Goal: Task Accomplishment & Management: Manage account settings

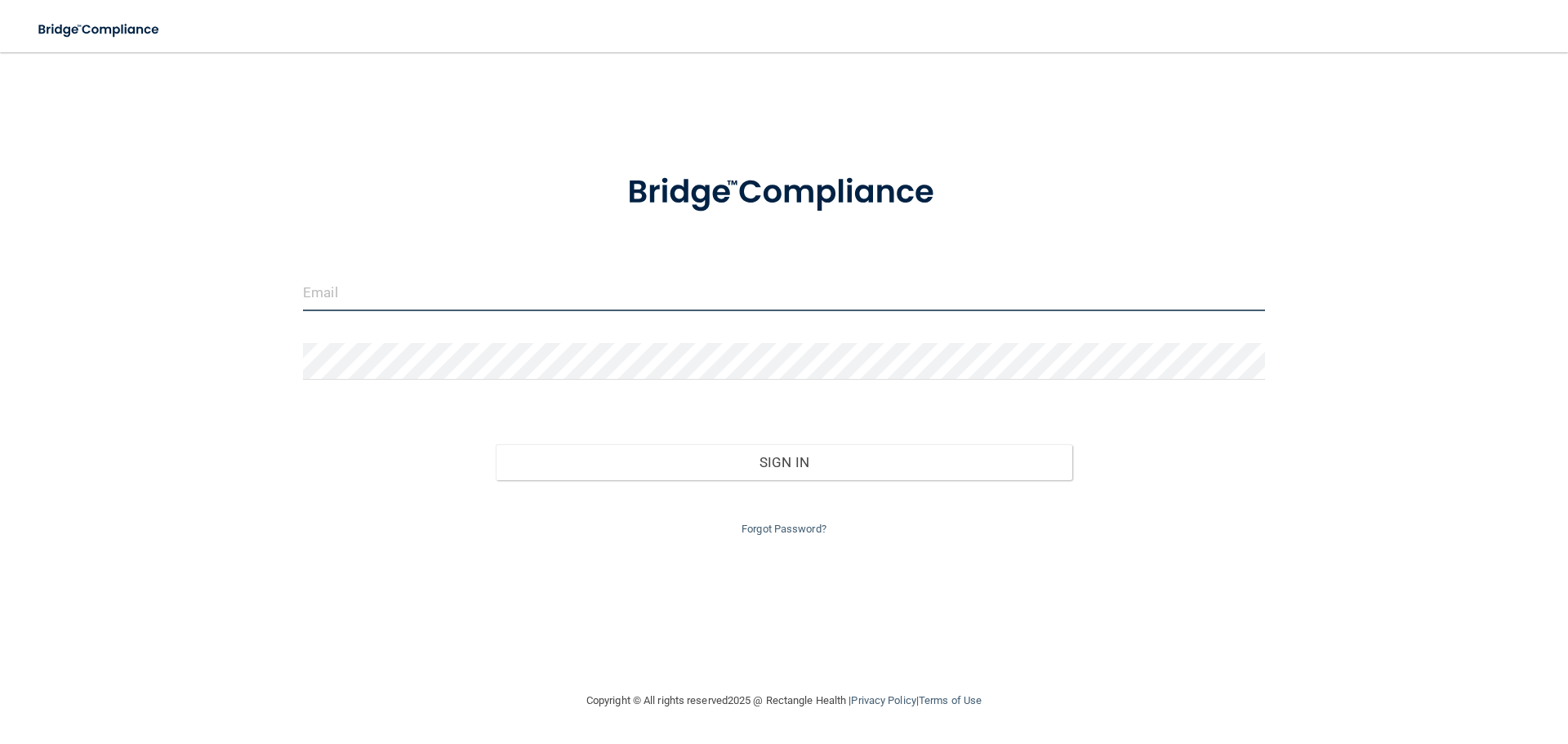
click at [453, 296] on input "email" at bounding box center [784, 293] width 962 height 36
type input "[EMAIL_ADDRESS][DOMAIN_NAME]"
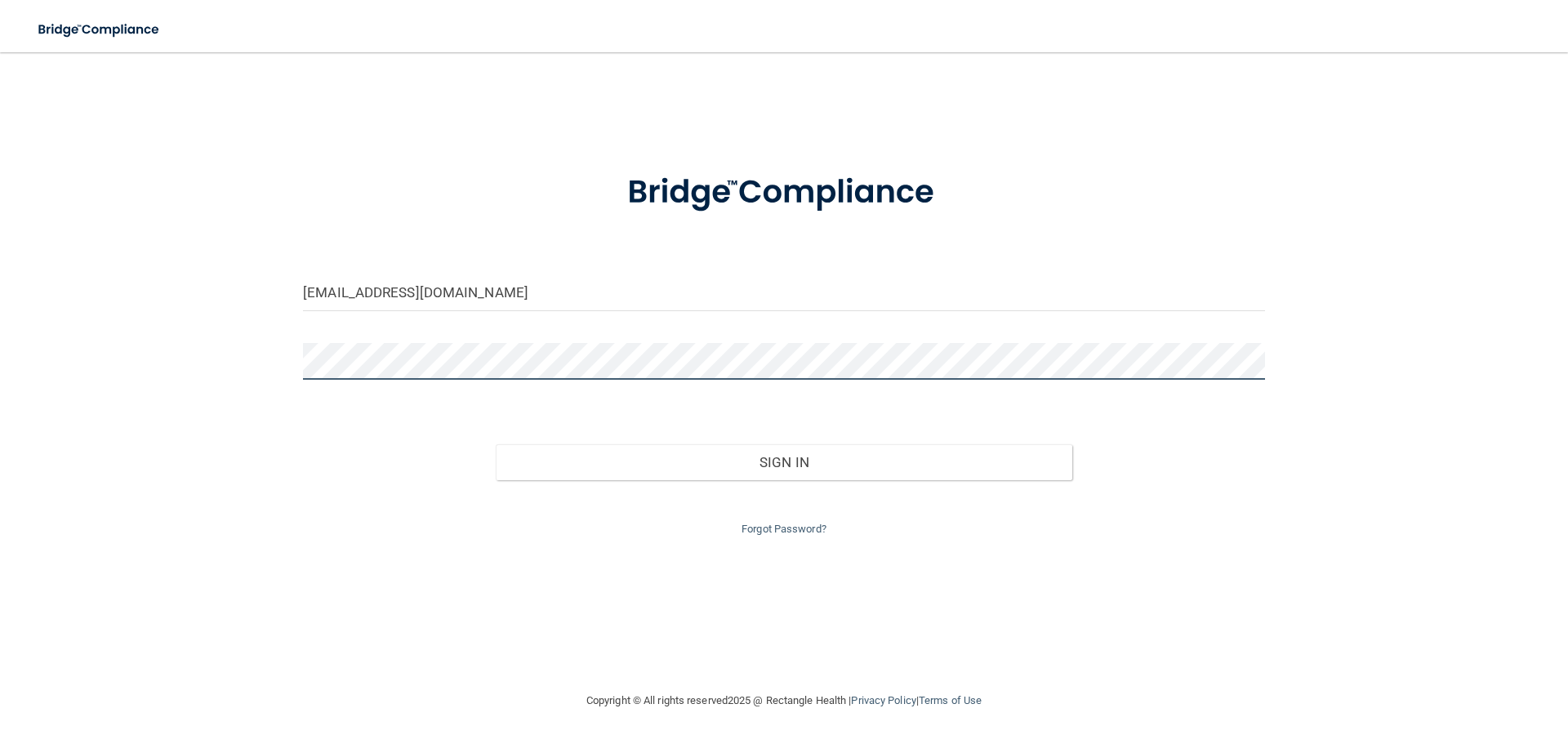
click at [495, 444] on button "Sign In" at bounding box center [784, 462] width 578 height 36
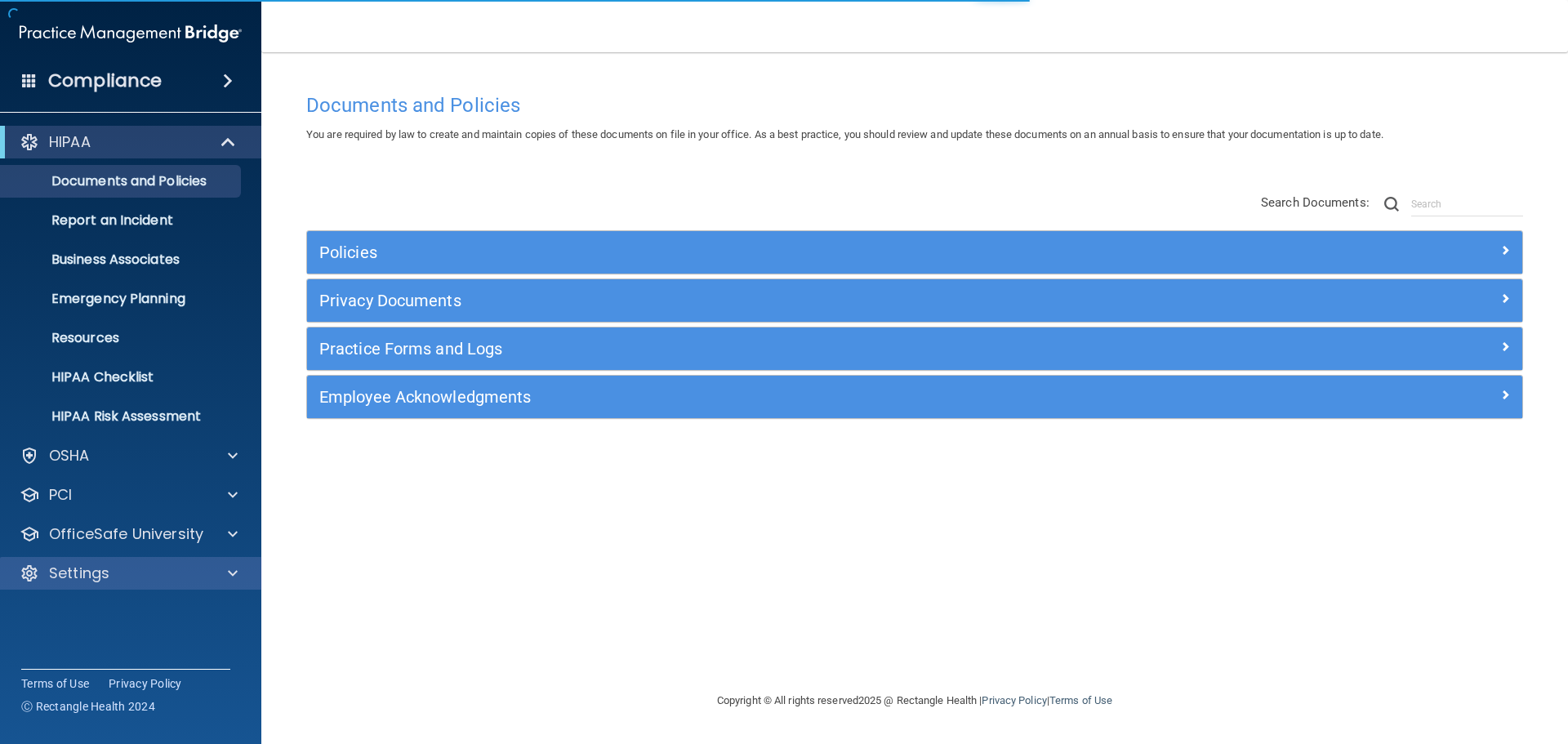
click at [79, 588] on div "Settings" at bounding box center [131, 573] width 262 height 33
click at [103, 572] on p "Settings" at bounding box center [80, 573] width 61 height 20
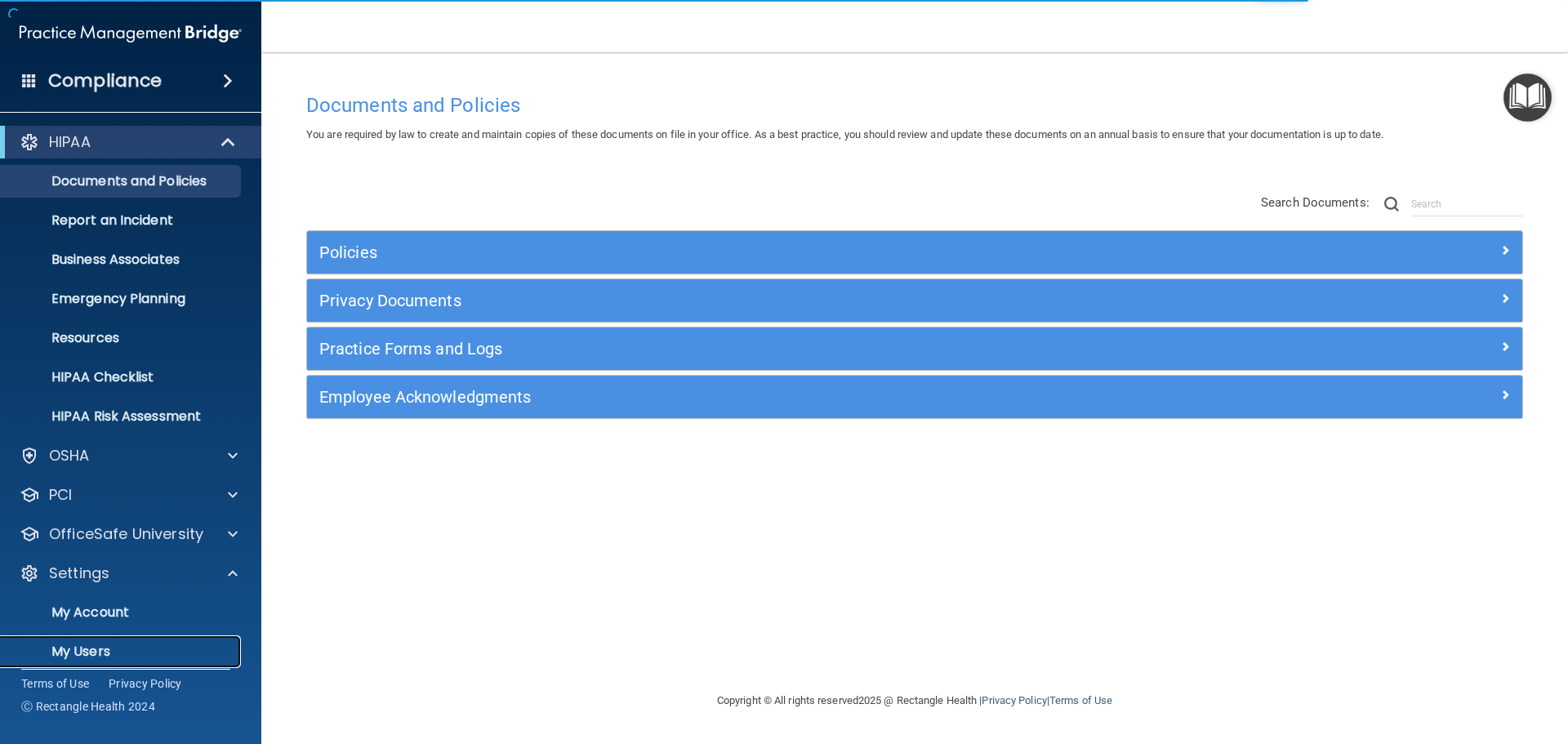
click at [106, 654] on p "My Users" at bounding box center [121, 651] width 223 height 16
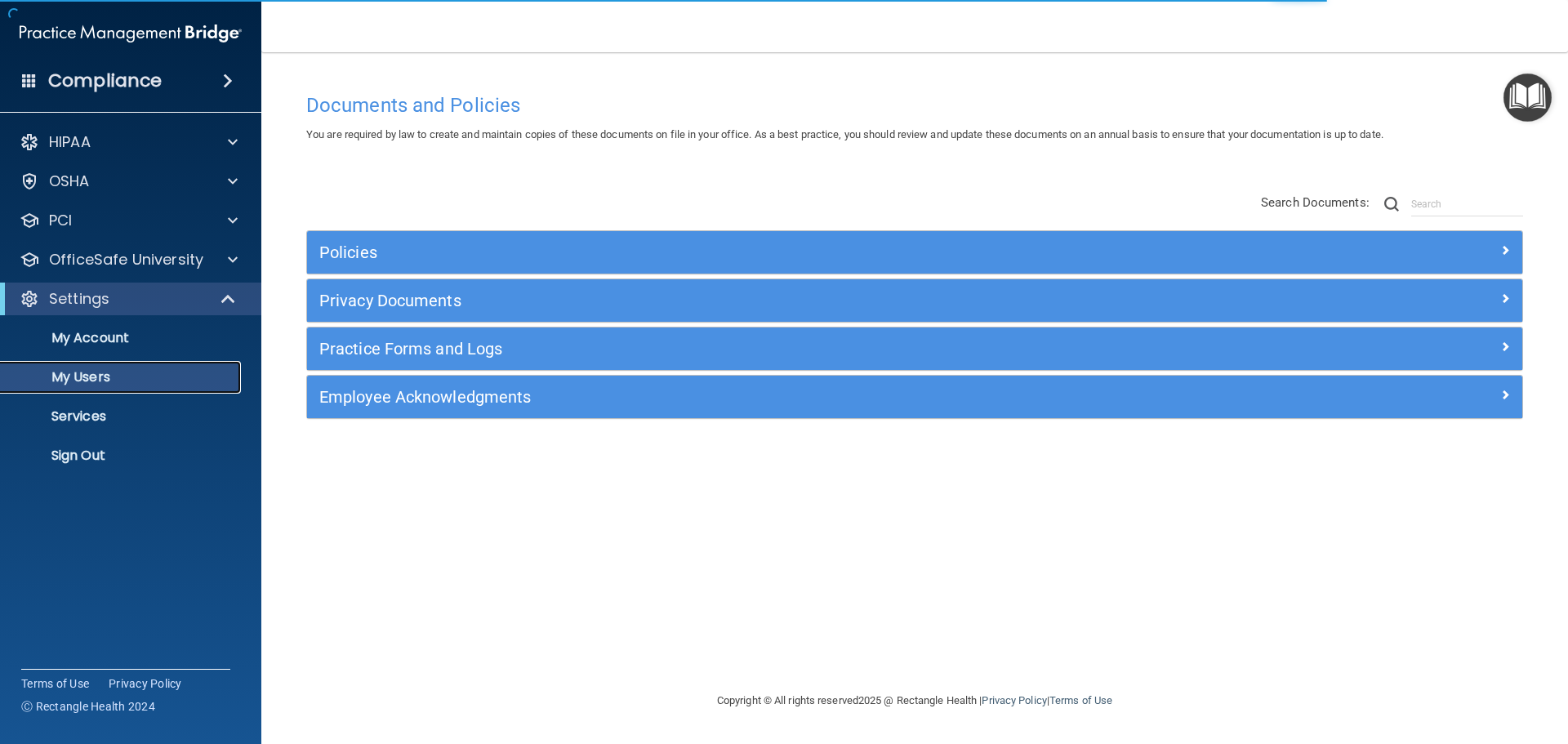
select select "20"
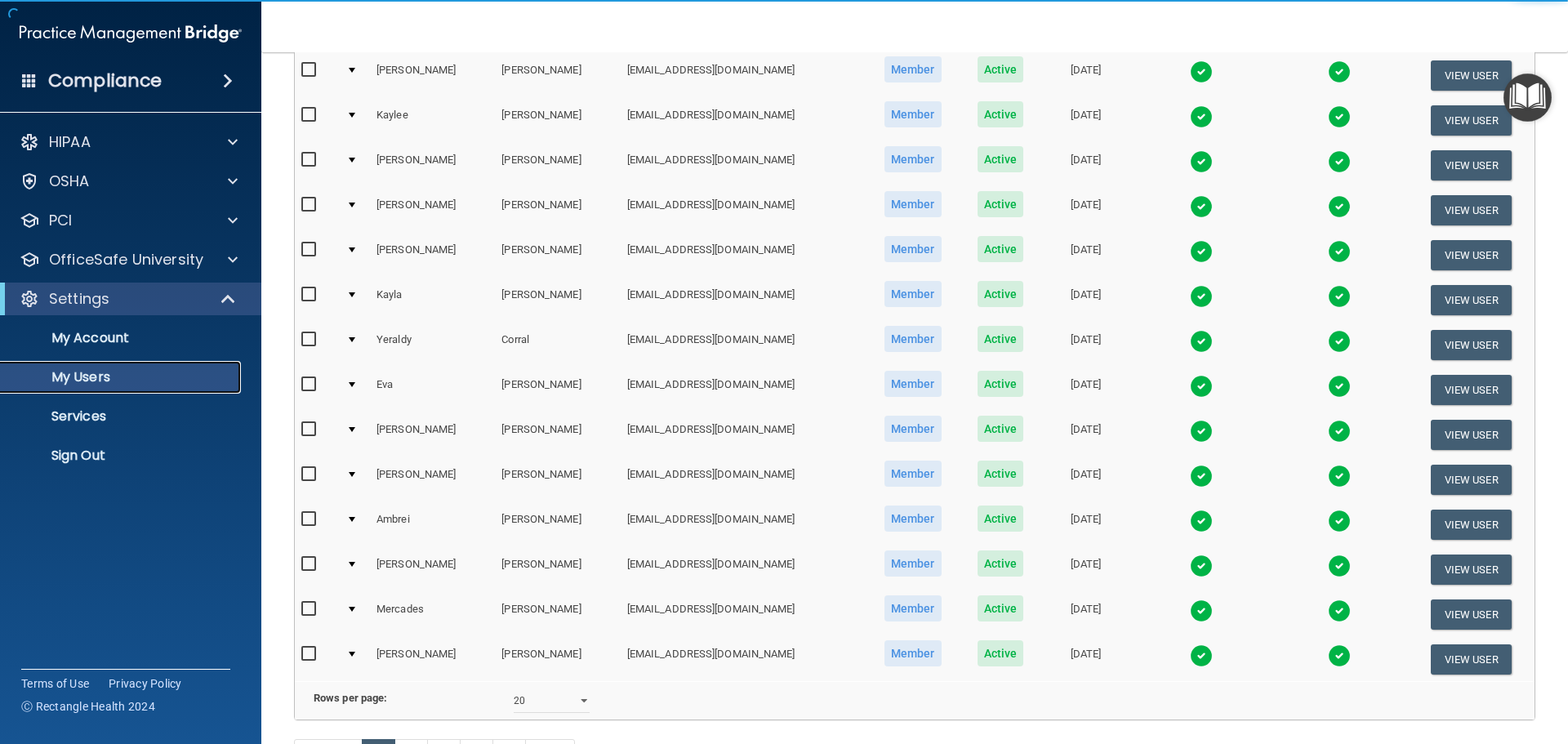
scroll to position [481, 0]
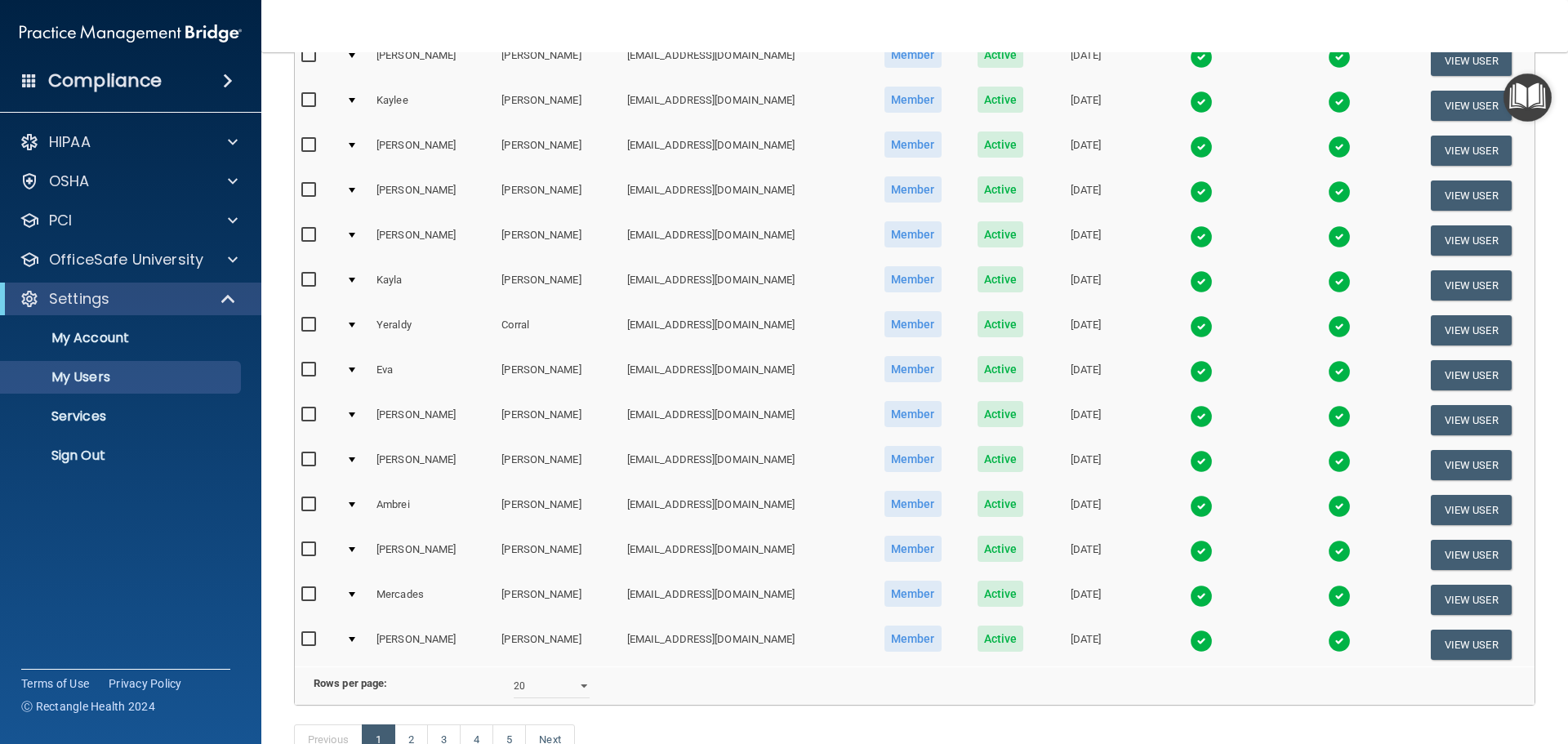
click at [1327, 549] on img at bounding box center [1339, 551] width 23 height 23
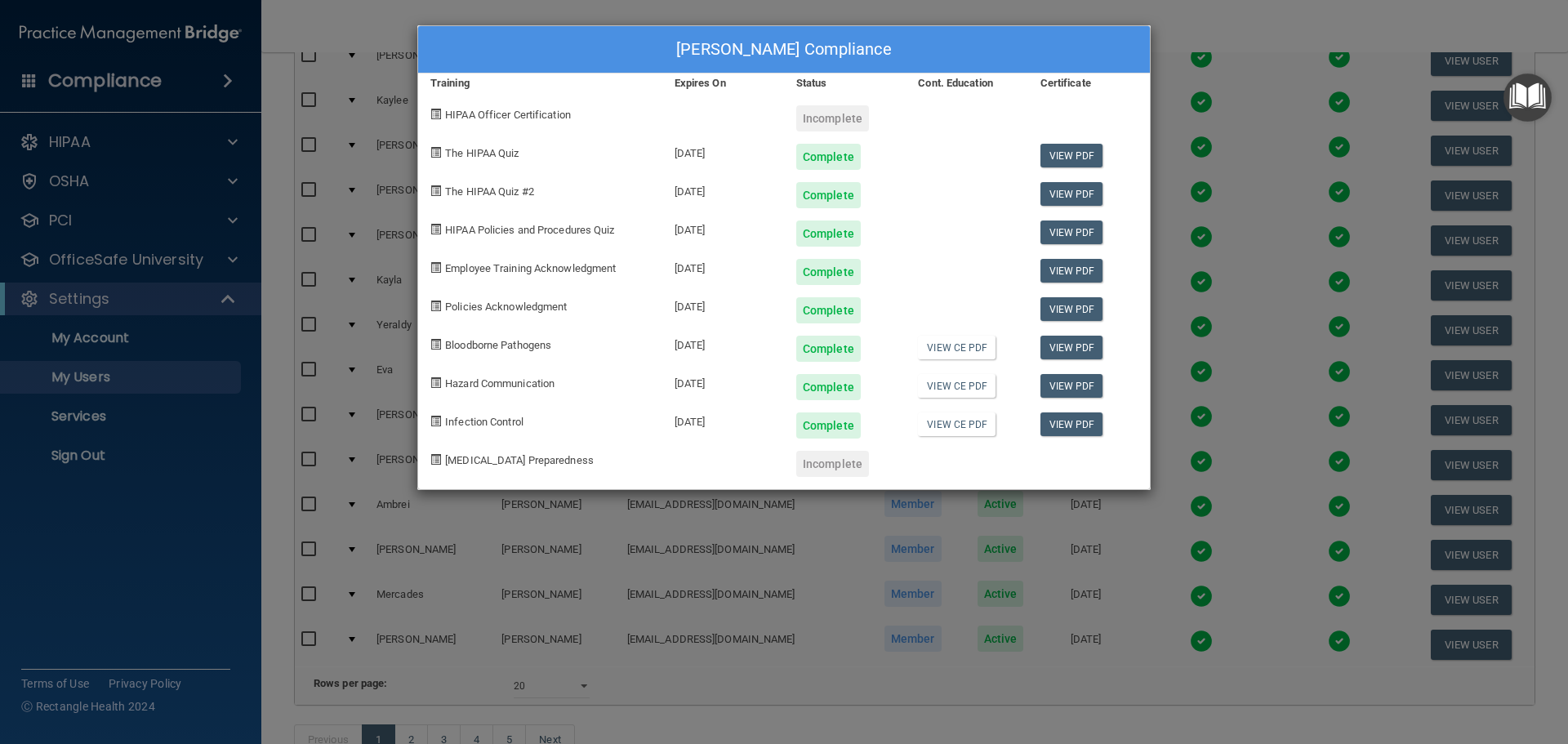
click at [1218, 67] on div "[PERSON_NAME] Compliance Training Expires On Status Cont. Education Certificate…" at bounding box center [784, 372] width 1568 height 744
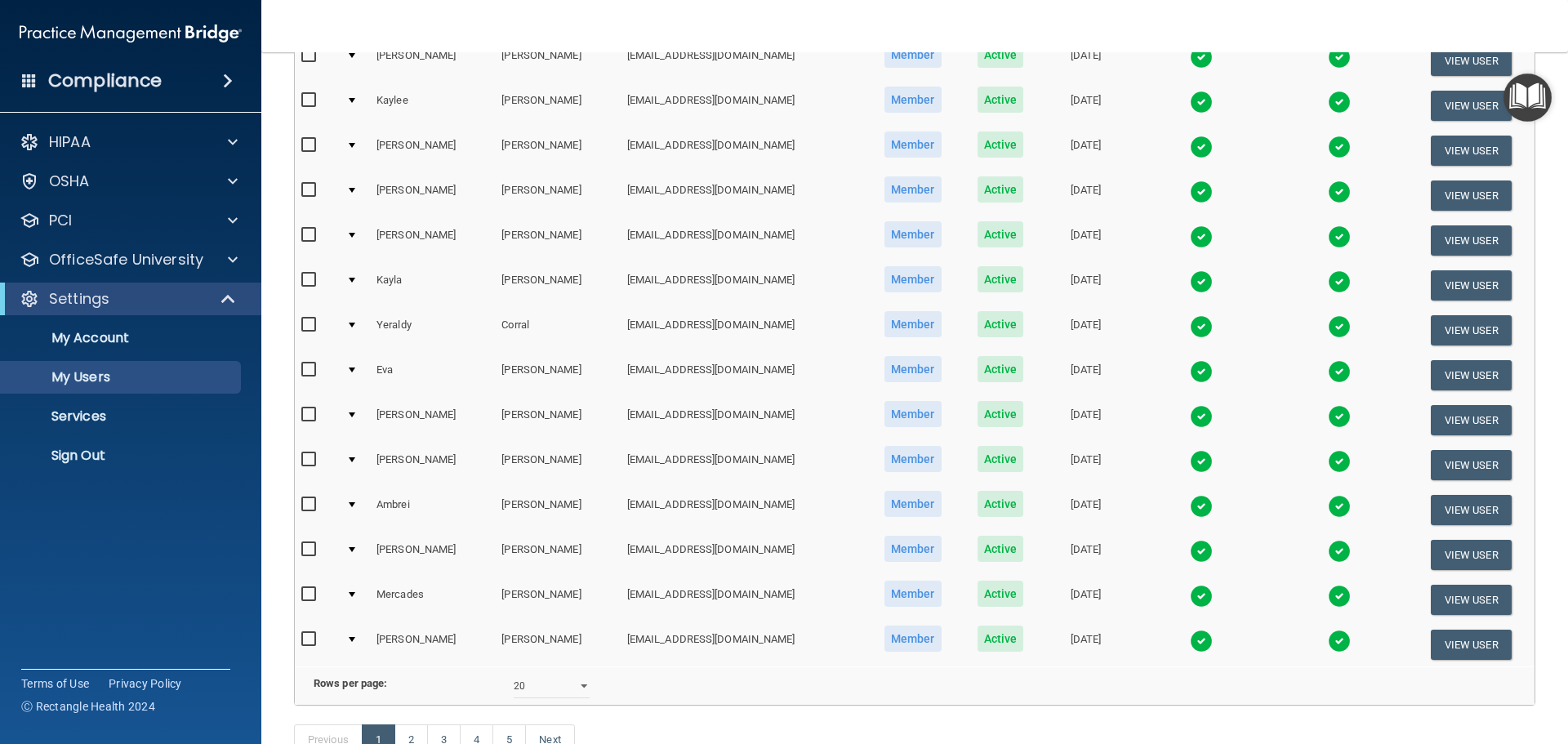
click at [1190, 547] on img at bounding box center [1201, 551] width 23 height 23
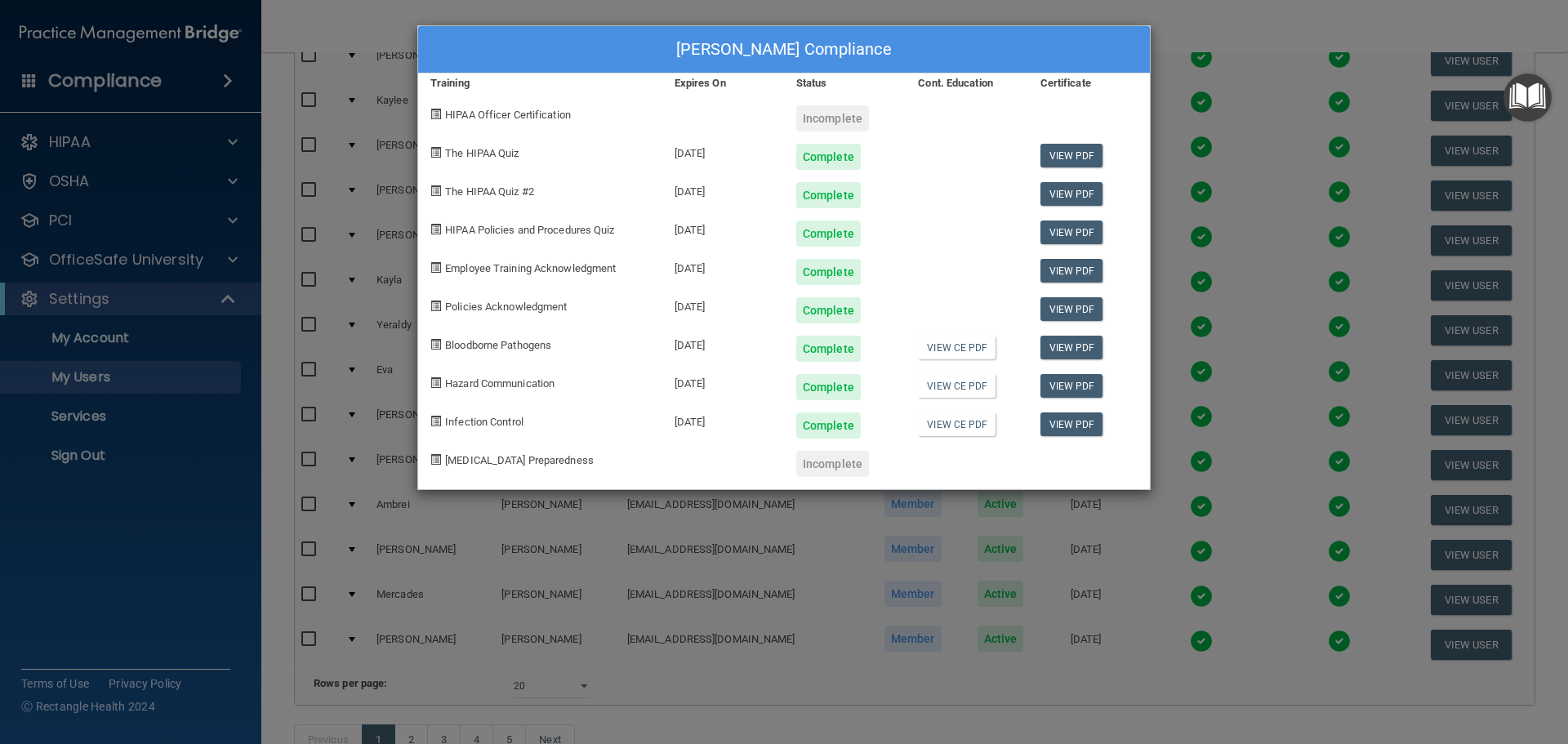
click at [769, 599] on div "[PERSON_NAME] Compliance Training Expires On Status Cont. Education Certificate…" at bounding box center [784, 372] width 1568 height 744
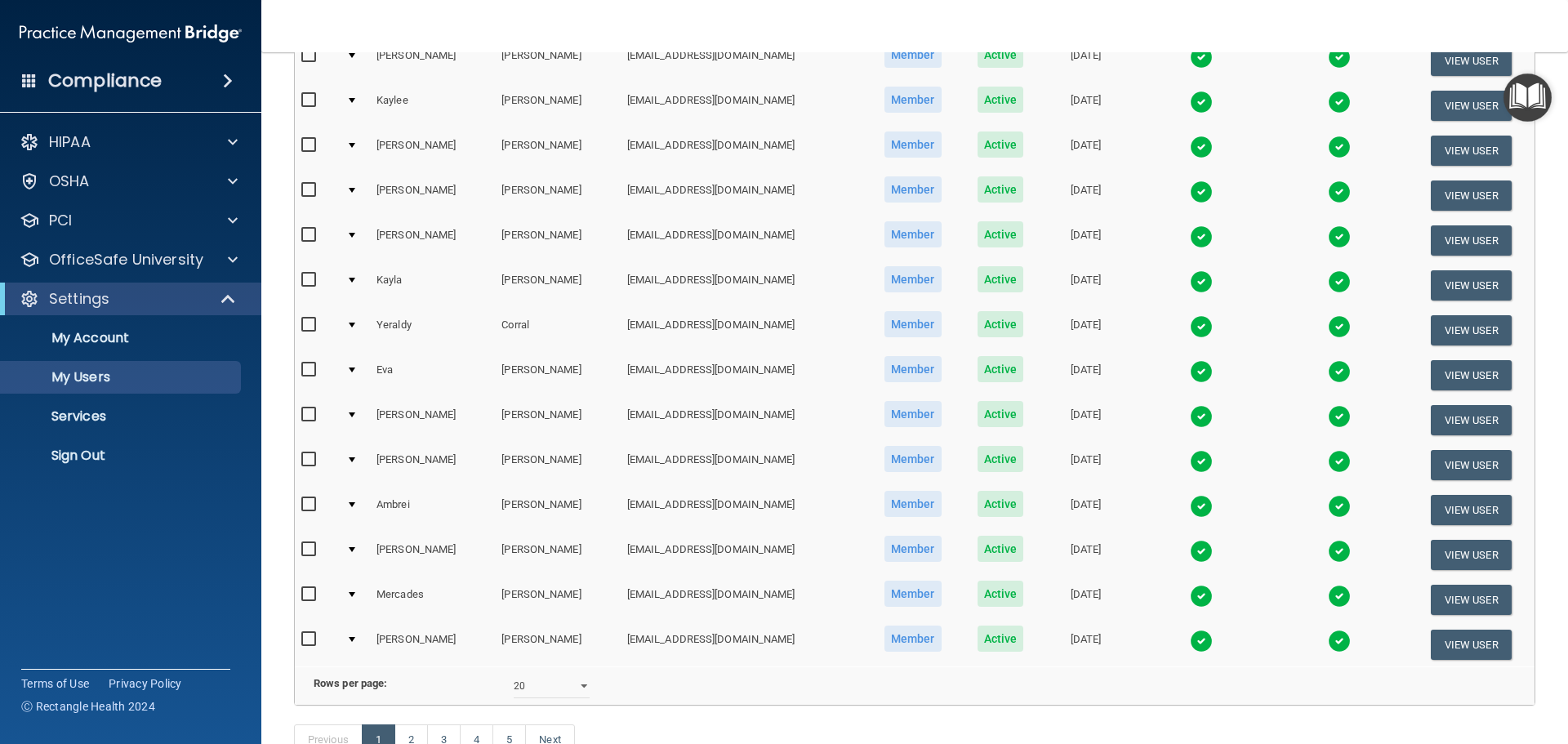
click at [1190, 553] on img at bounding box center [1201, 551] width 23 height 23
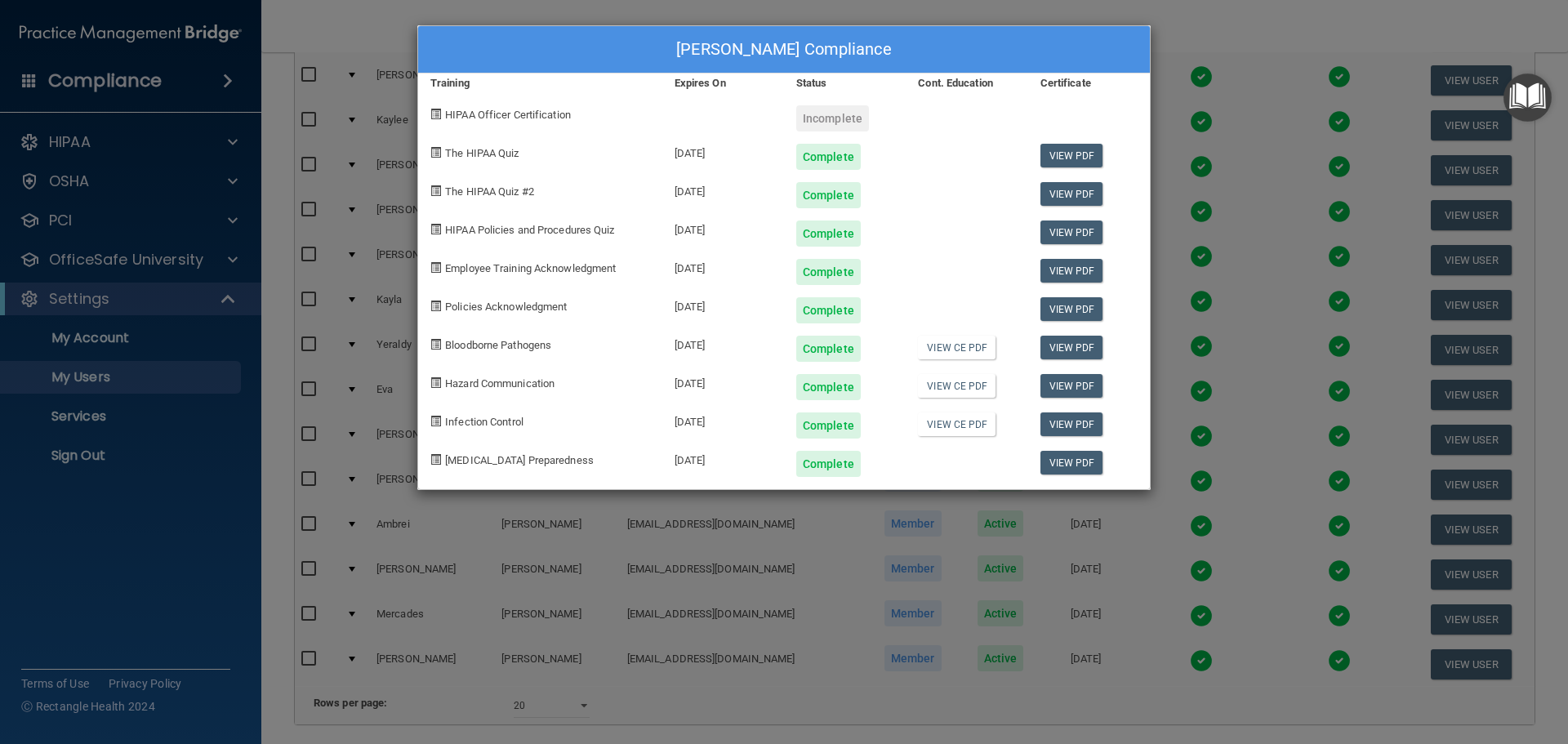
click at [1225, 78] on div "[PERSON_NAME] Compliance Training Expires On Status Cont. Education Certificate…" at bounding box center [784, 372] width 1568 height 744
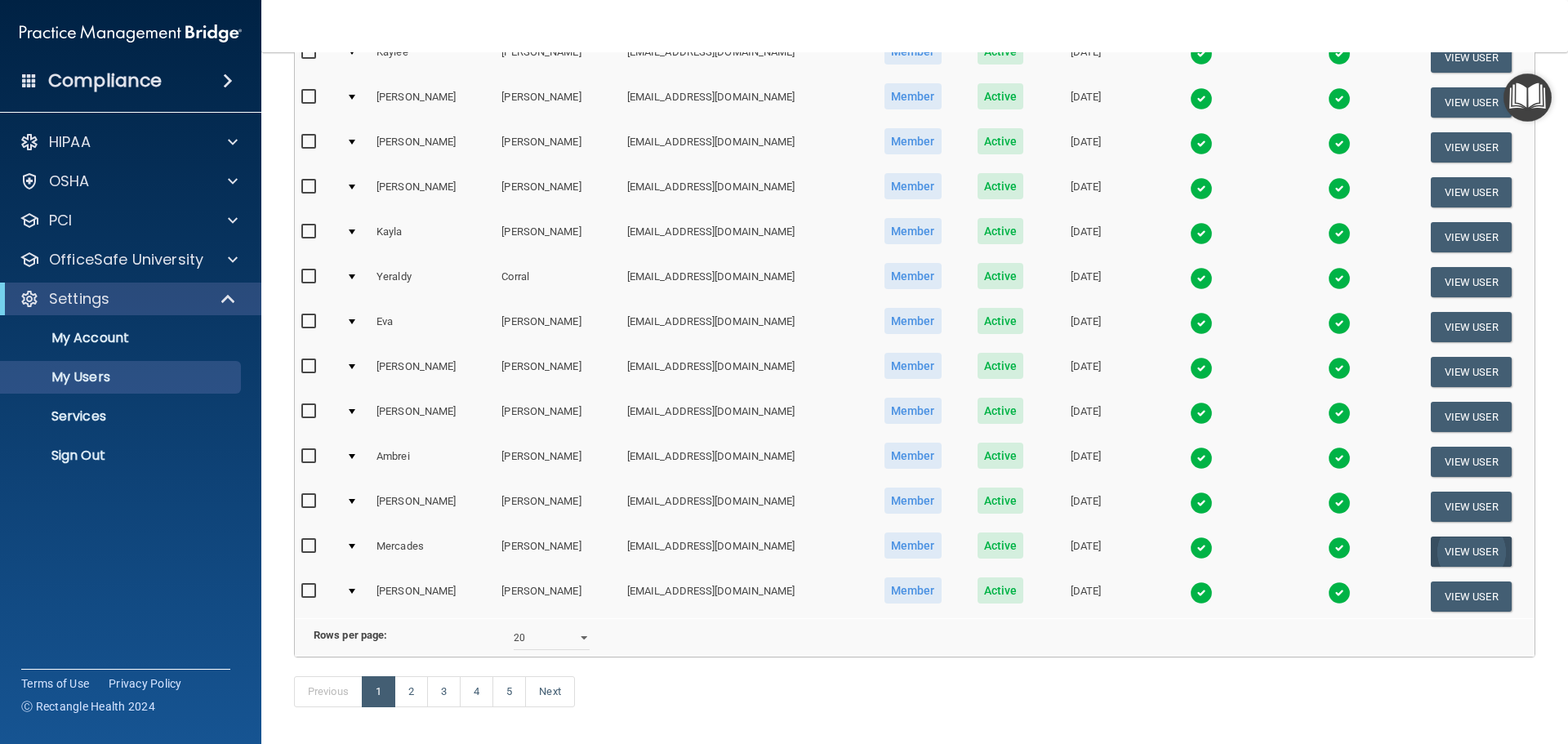
scroll to position [563, 0]
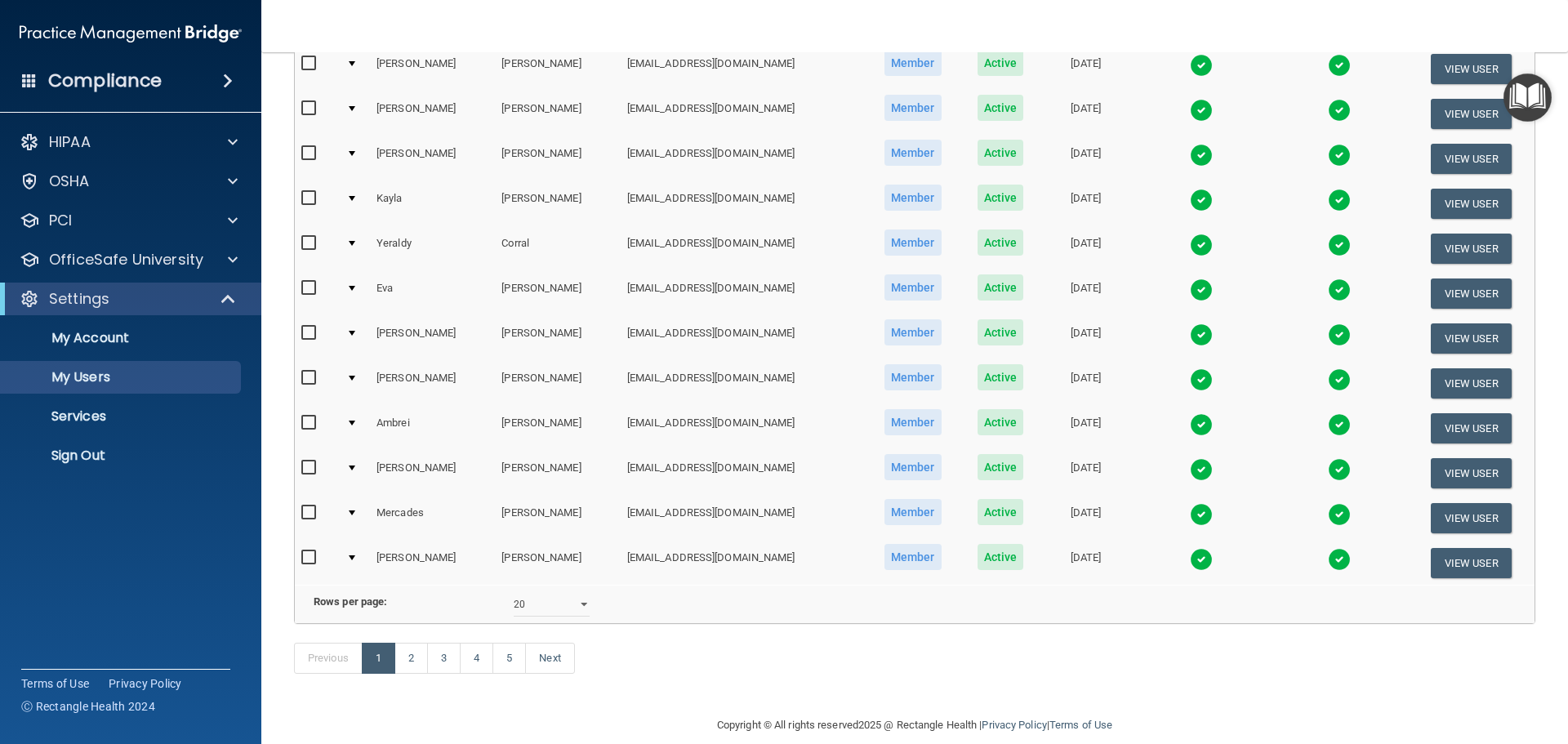
click at [680, 673] on div "Previous 1 2 3 4 5 Next" at bounding box center [914, 661] width 1266 height 75
